Goal: Navigation & Orientation: Go to known website

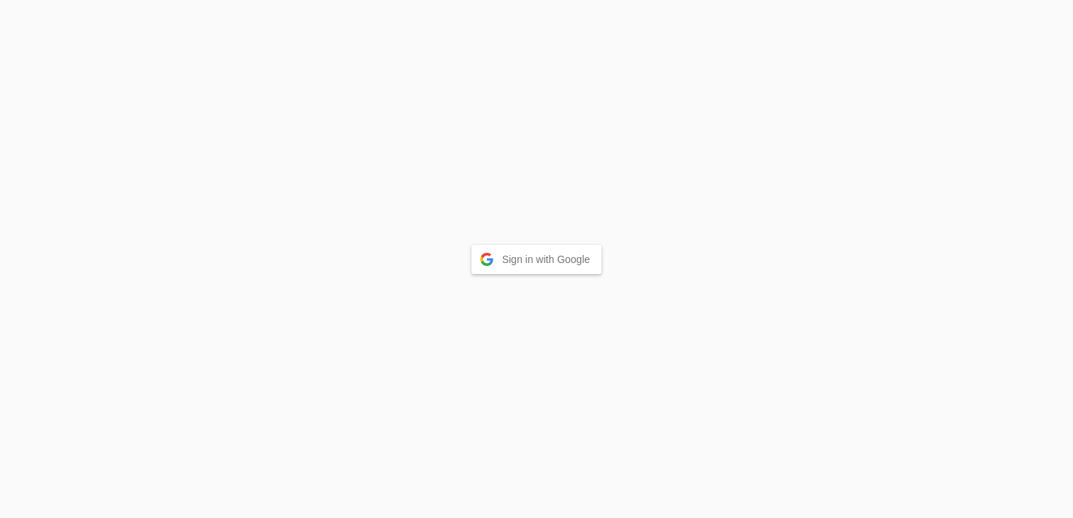
click at [521, 272] on button "Sign in with Google" at bounding box center [537, 259] width 131 height 29
